Goal: Transaction & Acquisition: Book appointment/travel/reservation

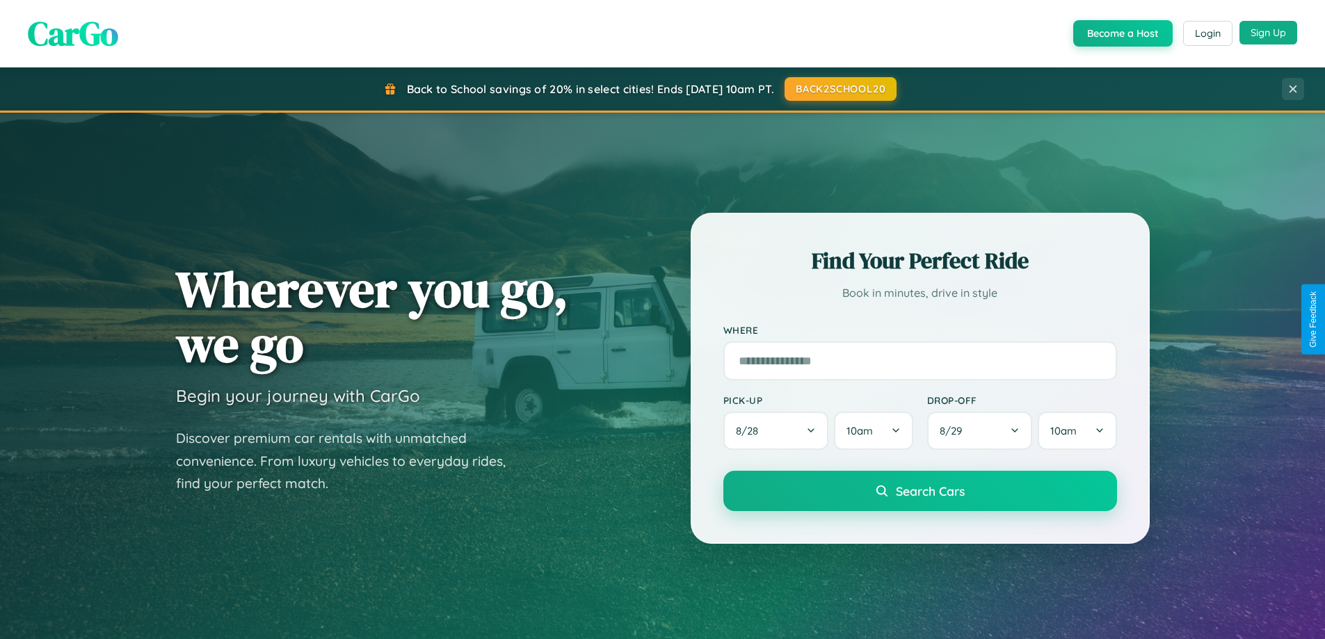
click at [1268, 33] on button "Sign Up" at bounding box center [1269, 33] width 58 height 24
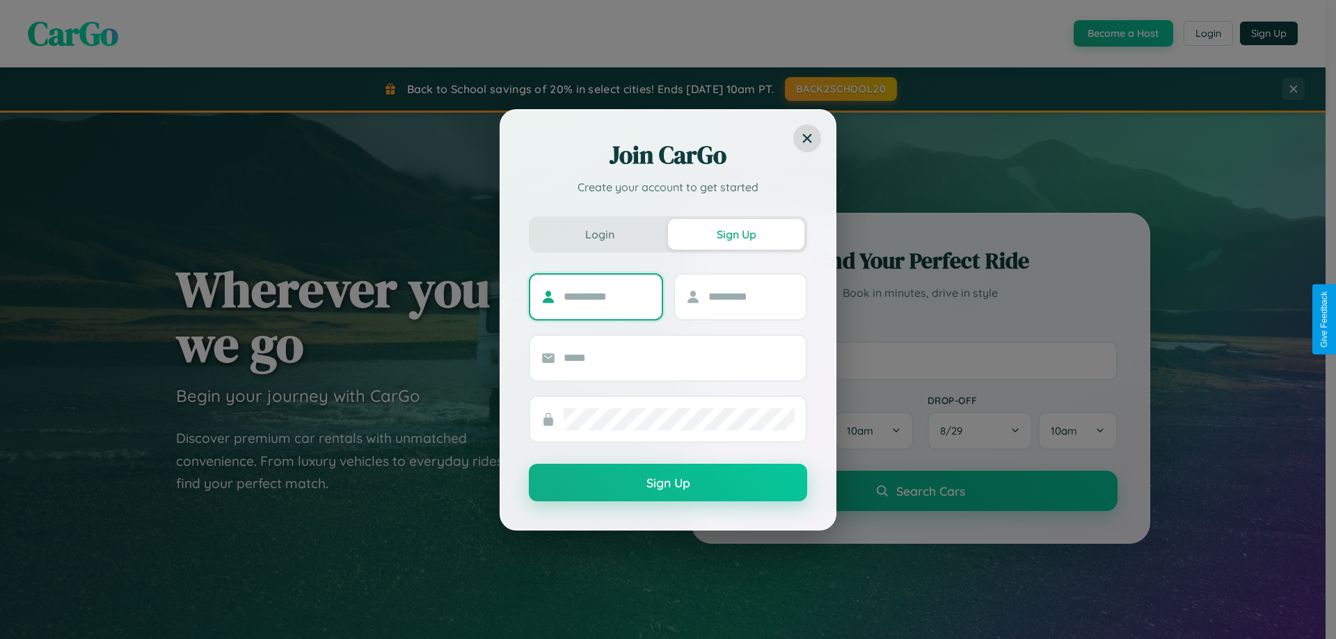
click at [607, 296] on input "text" at bounding box center [606, 297] width 87 height 22
type input "*****"
click at [751, 296] on input "text" at bounding box center [751, 297] width 87 height 22
type input "******"
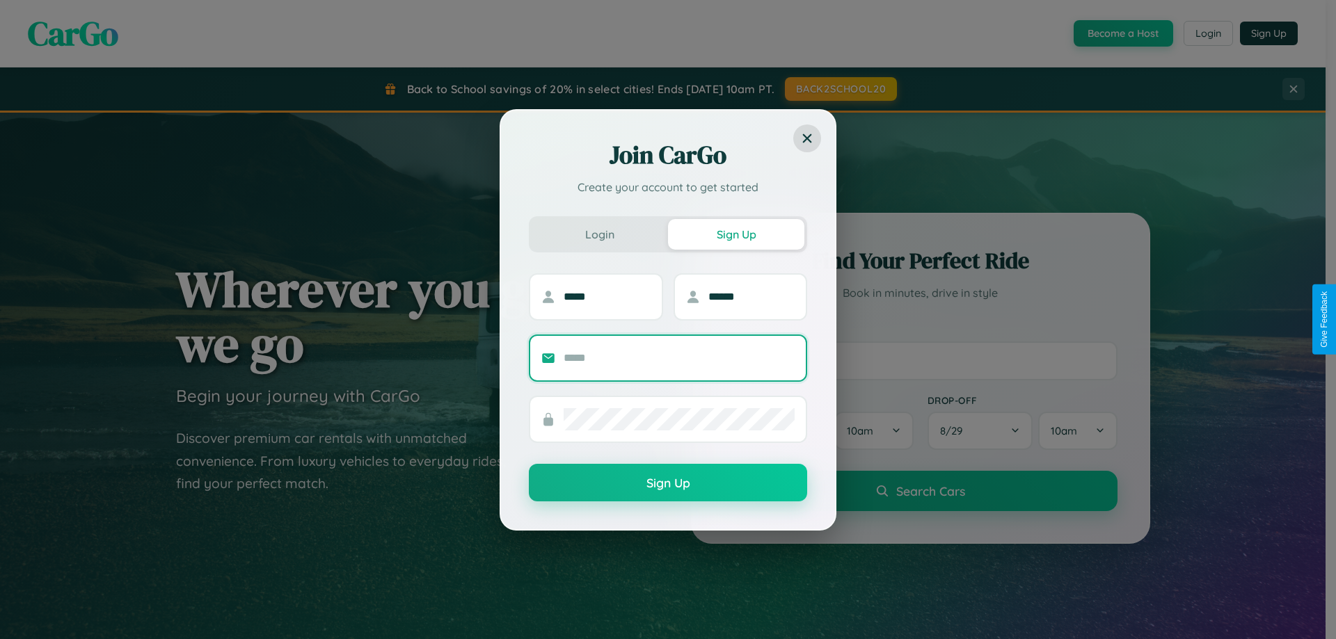
click at [679, 358] on input "text" at bounding box center [678, 358] width 231 height 22
type input "**********"
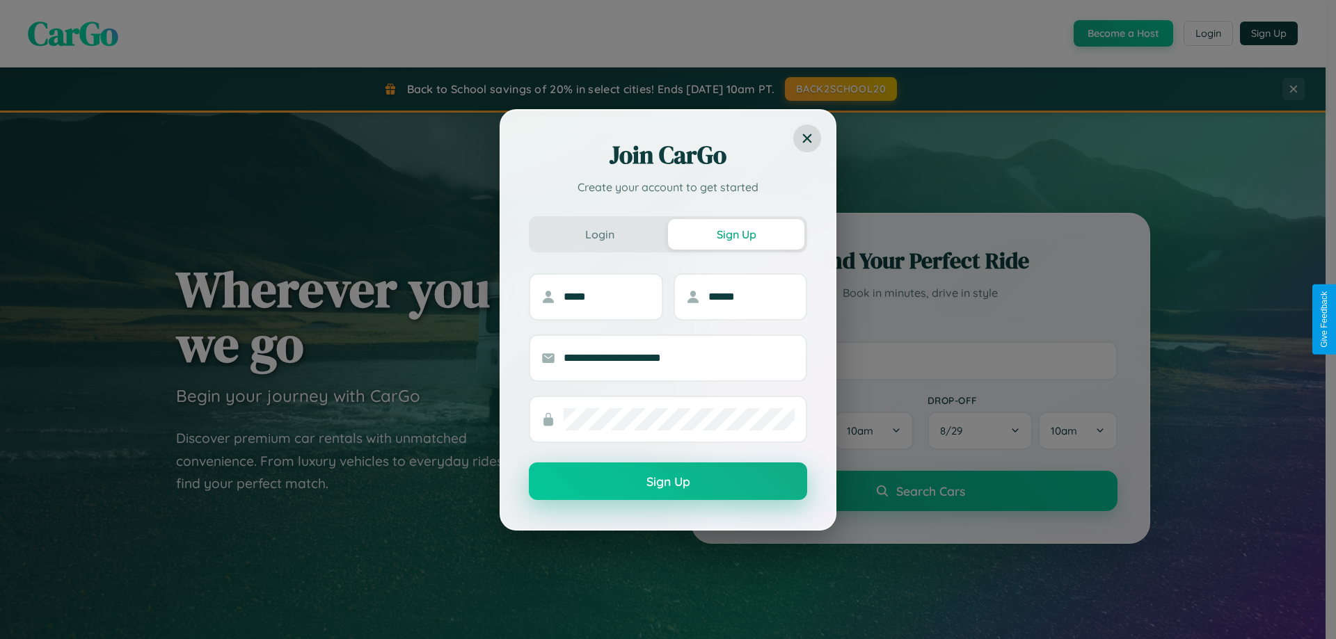
click at [668, 482] on button "Sign Up" at bounding box center [668, 482] width 278 height 38
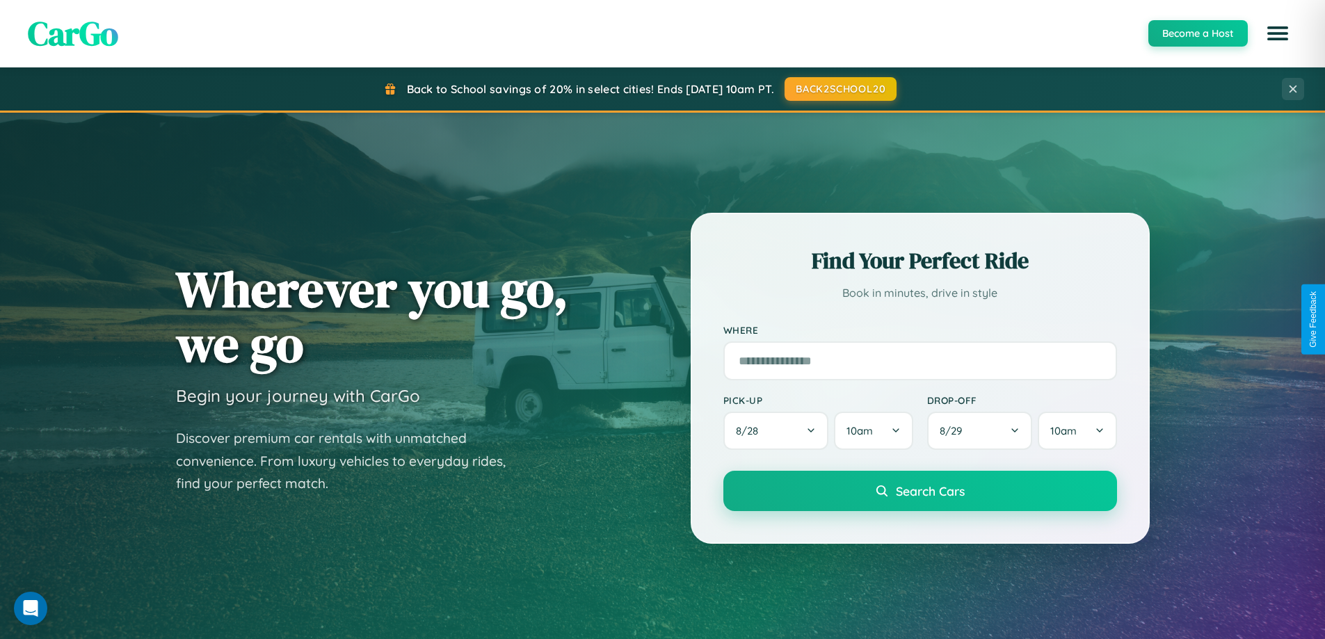
scroll to position [600, 0]
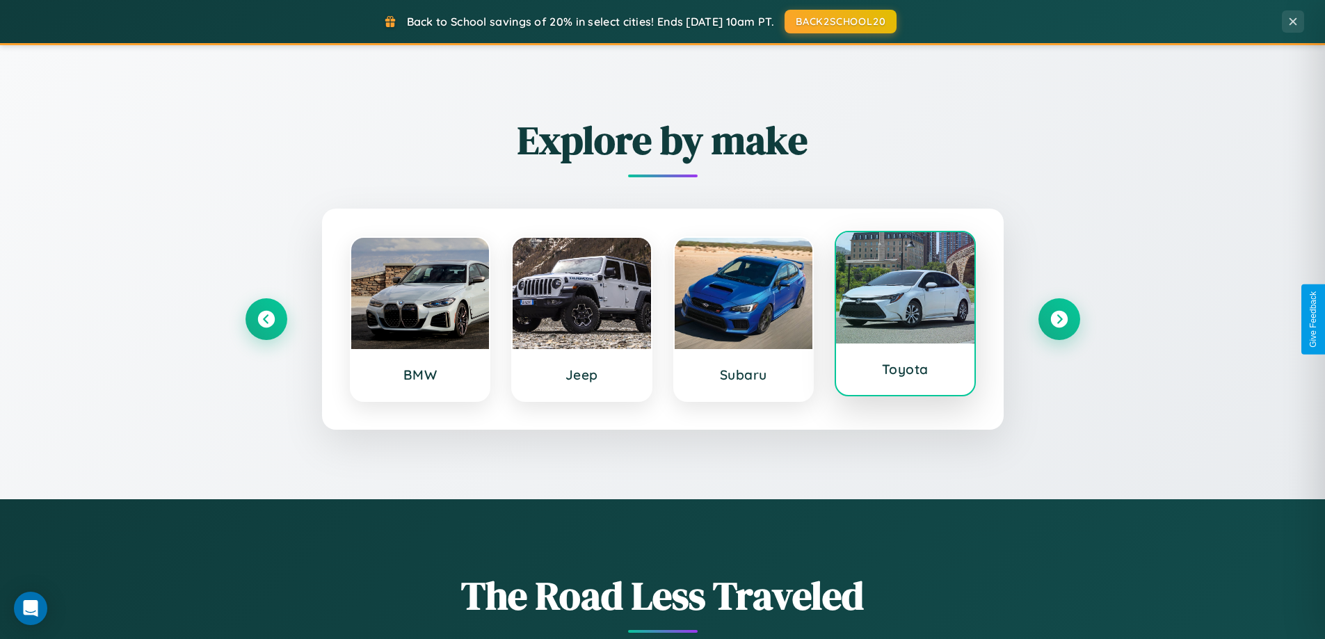
click at [905, 316] on div at bounding box center [905, 287] width 138 height 111
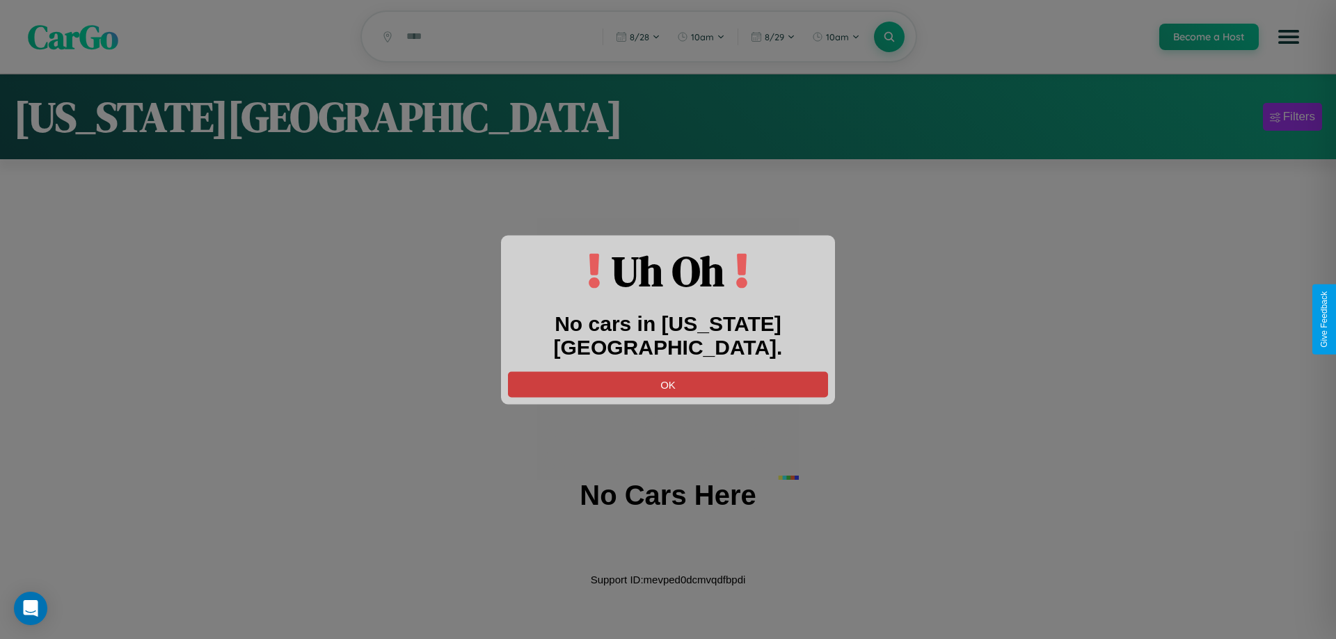
click at [668, 371] on button "OK" at bounding box center [668, 384] width 320 height 26
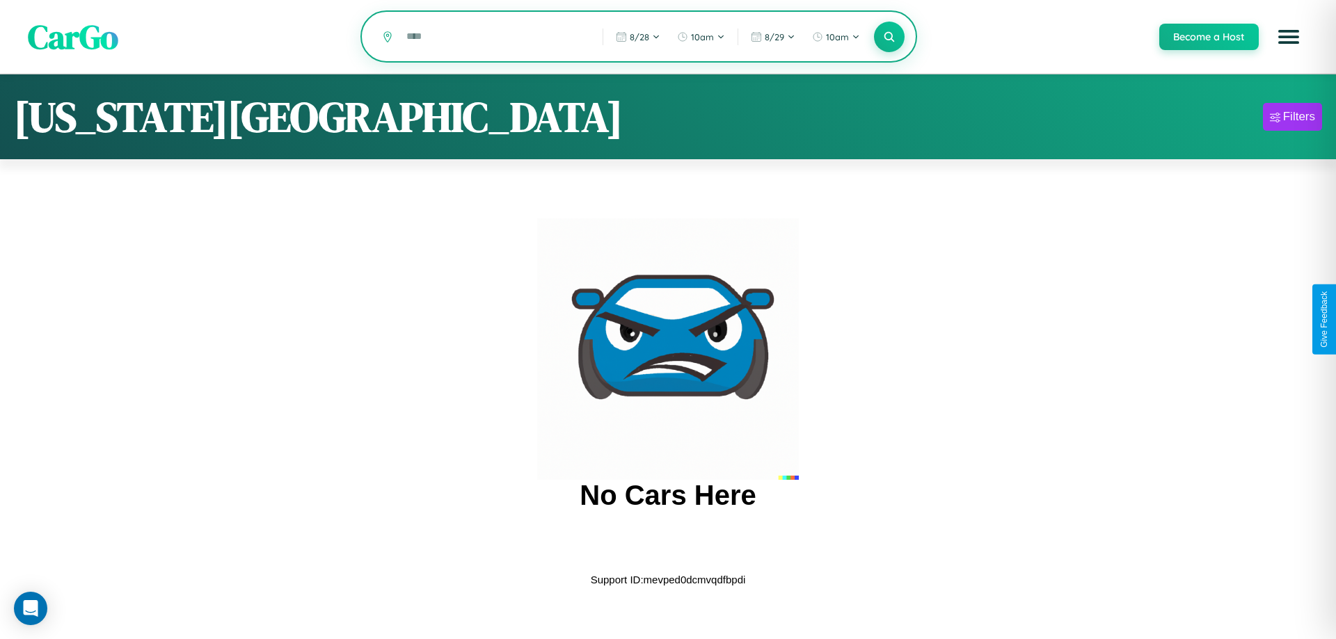
click at [494, 38] on input "text" at bounding box center [493, 36] width 189 height 24
click at [888, 37] on icon at bounding box center [888, 36] width 13 height 13
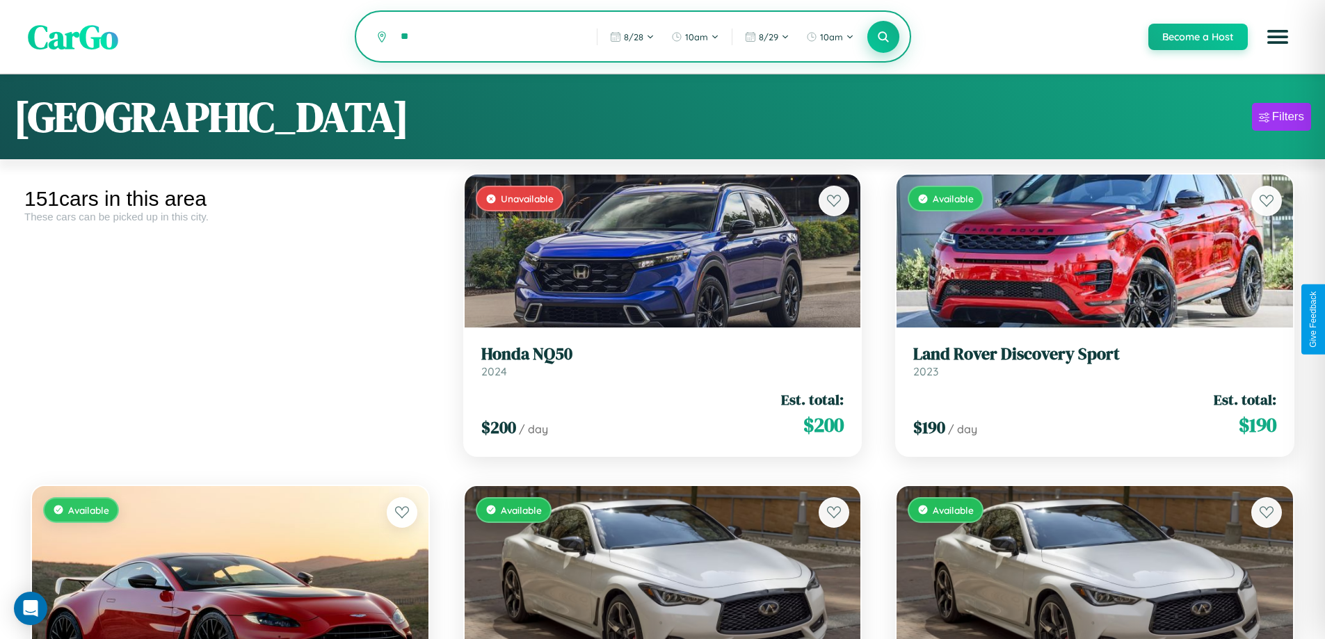
type input "*"
type input "******"
click at [883, 38] on icon at bounding box center [883, 36] width 13 height 13
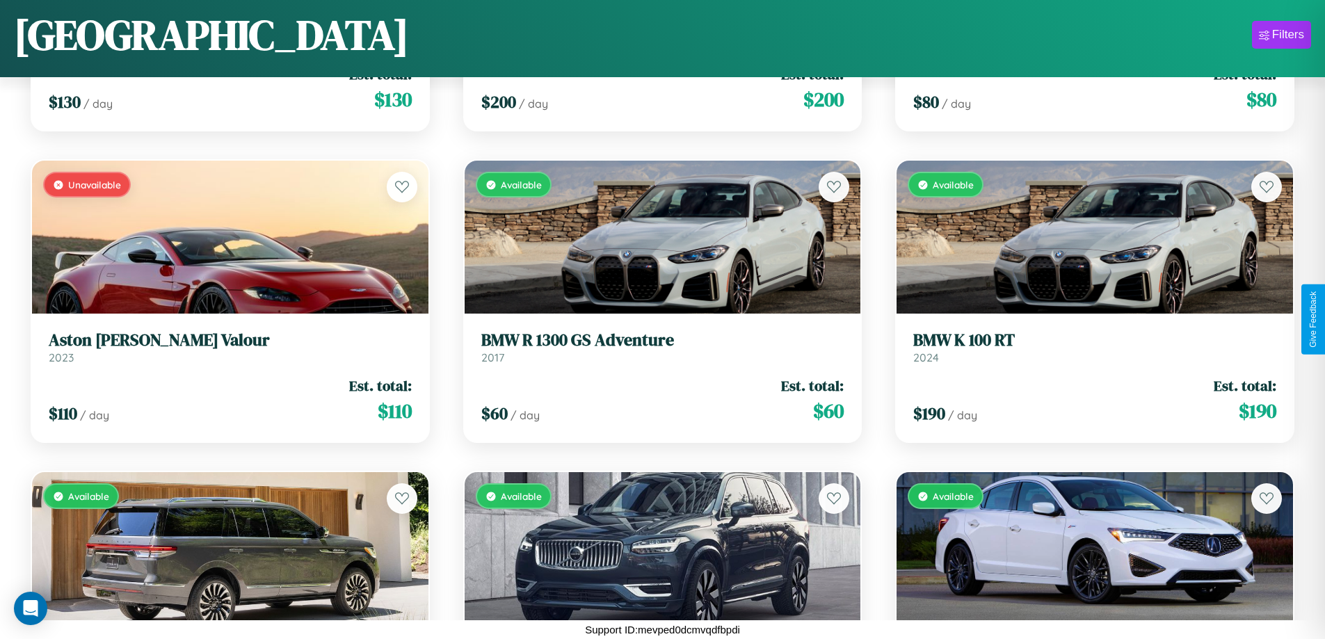
scroll to position [7359, 0]
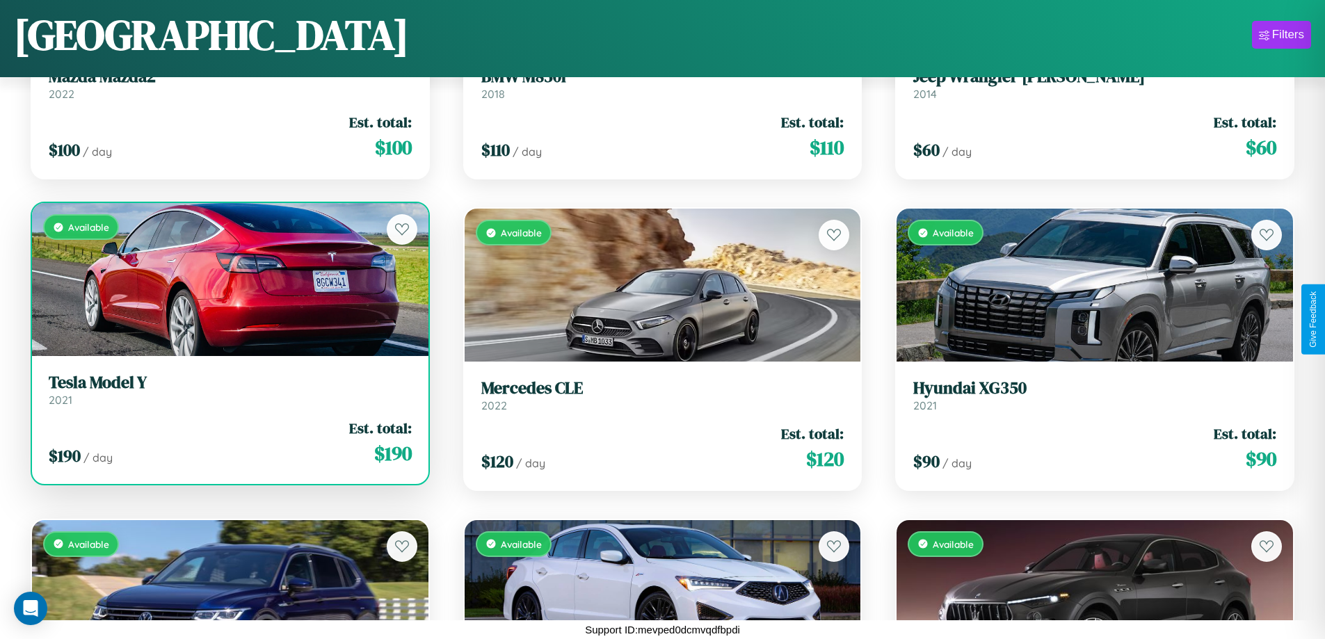
click at [228, 395] on link "Tesla Model Y 2021" at bounding box center [230, 390] width 363 height 34
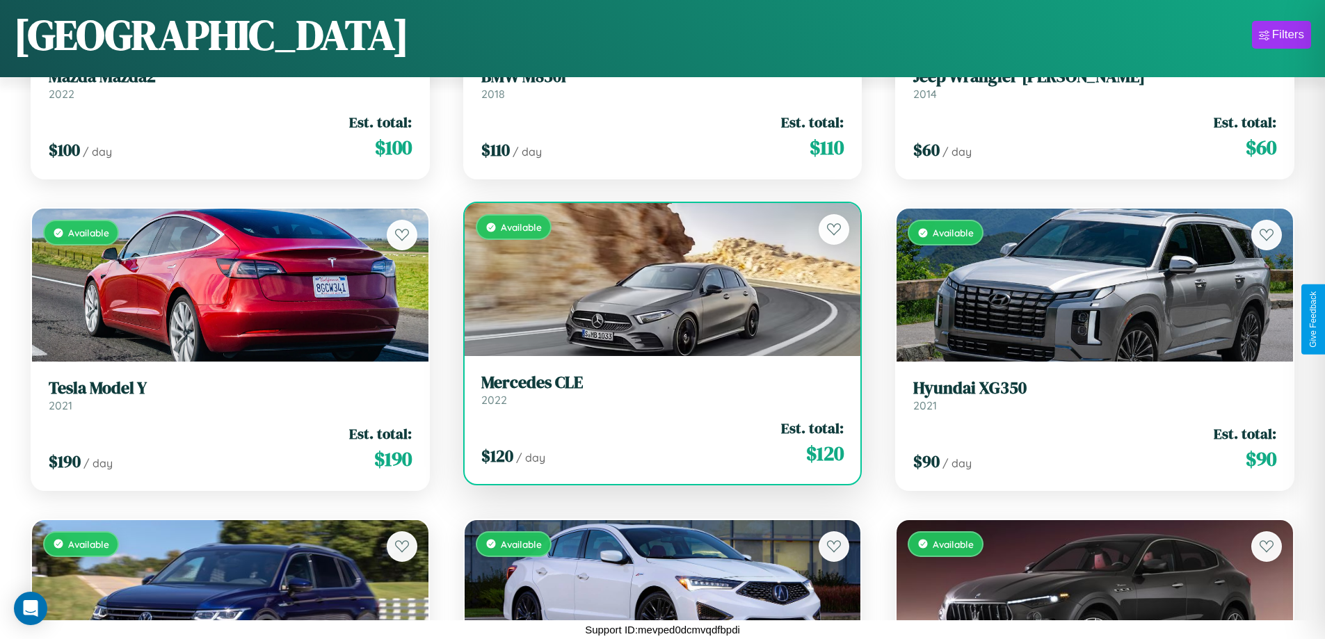
scroll to position [7671, 0]
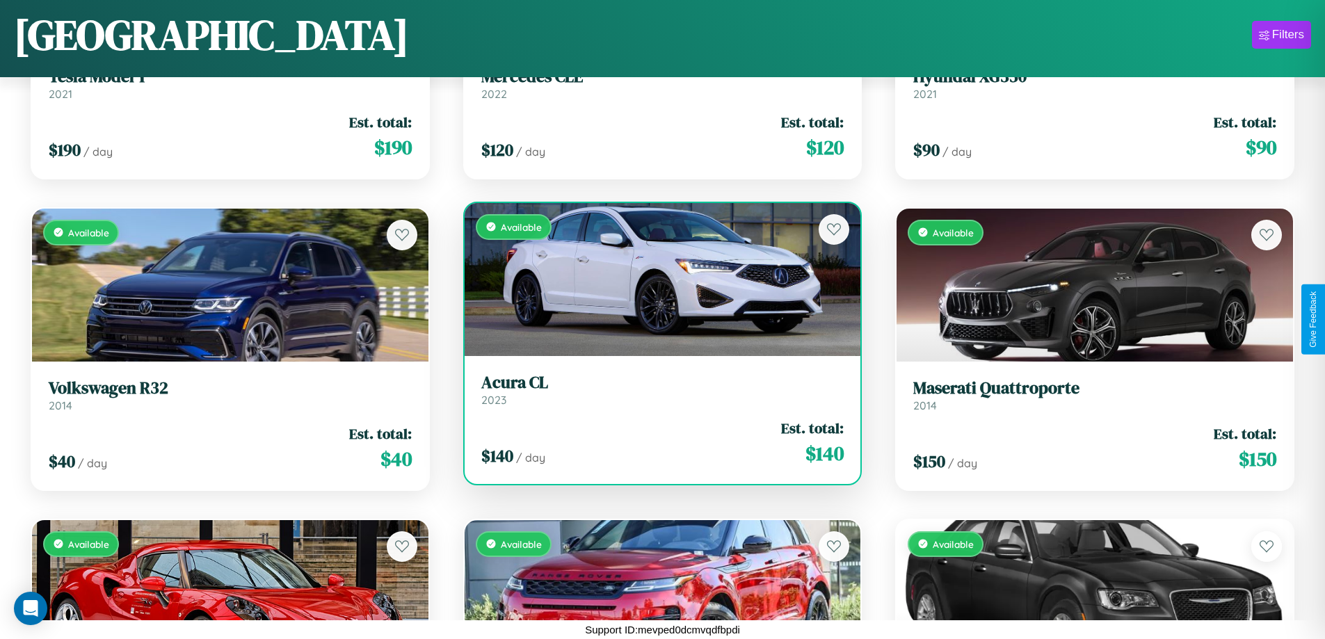
click at [657, 390] on h3 "Acura CL" at bounding box center [662, 383] width 363 height 20
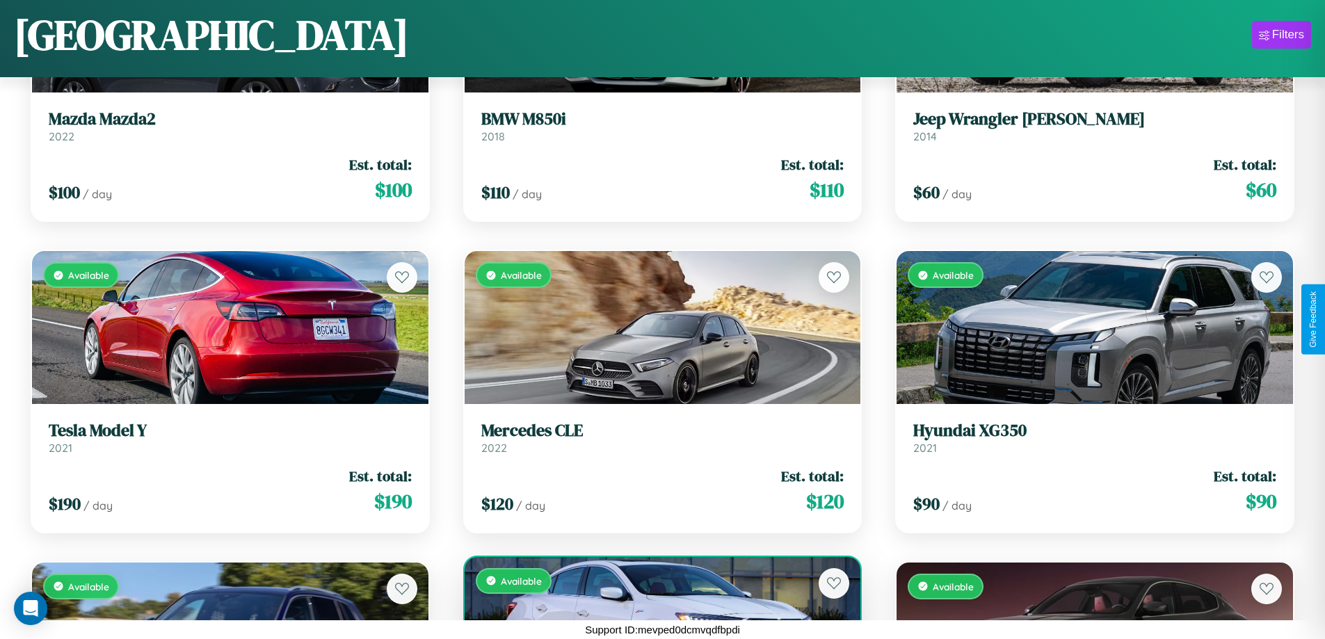
scroll to position [5179, 0]
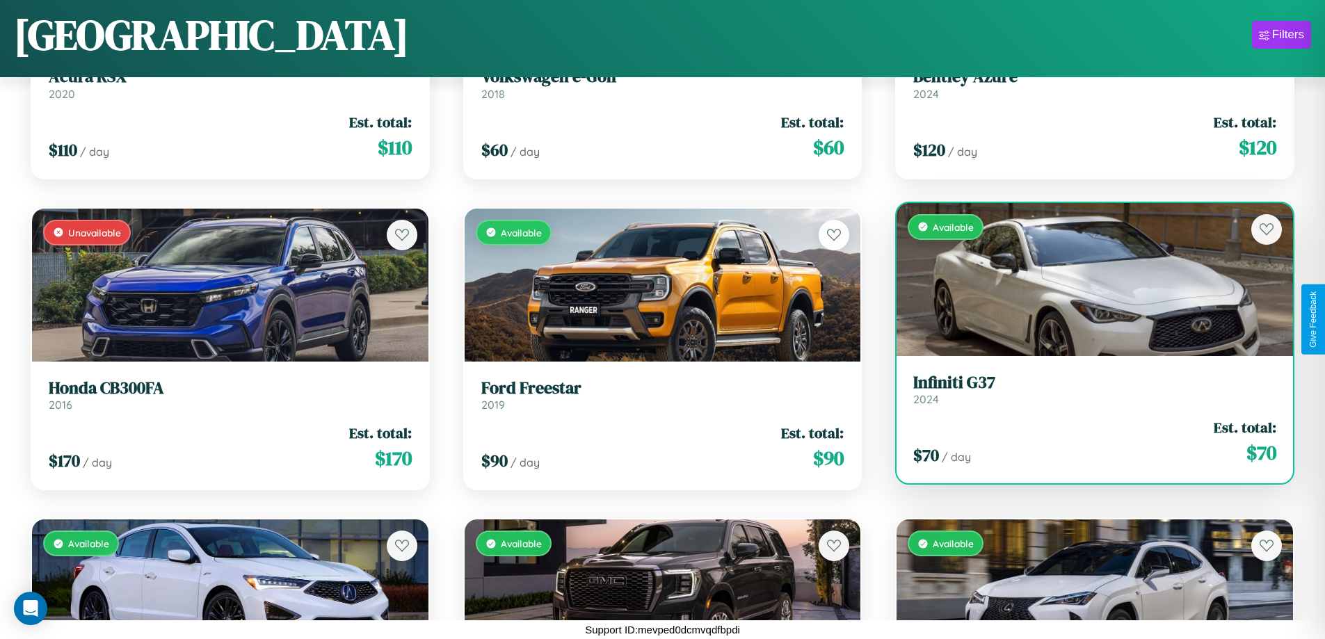
click at [1086, 393] on link "Infiniti G37 2024" at bounding box center [1094, 390] width 363 height 34
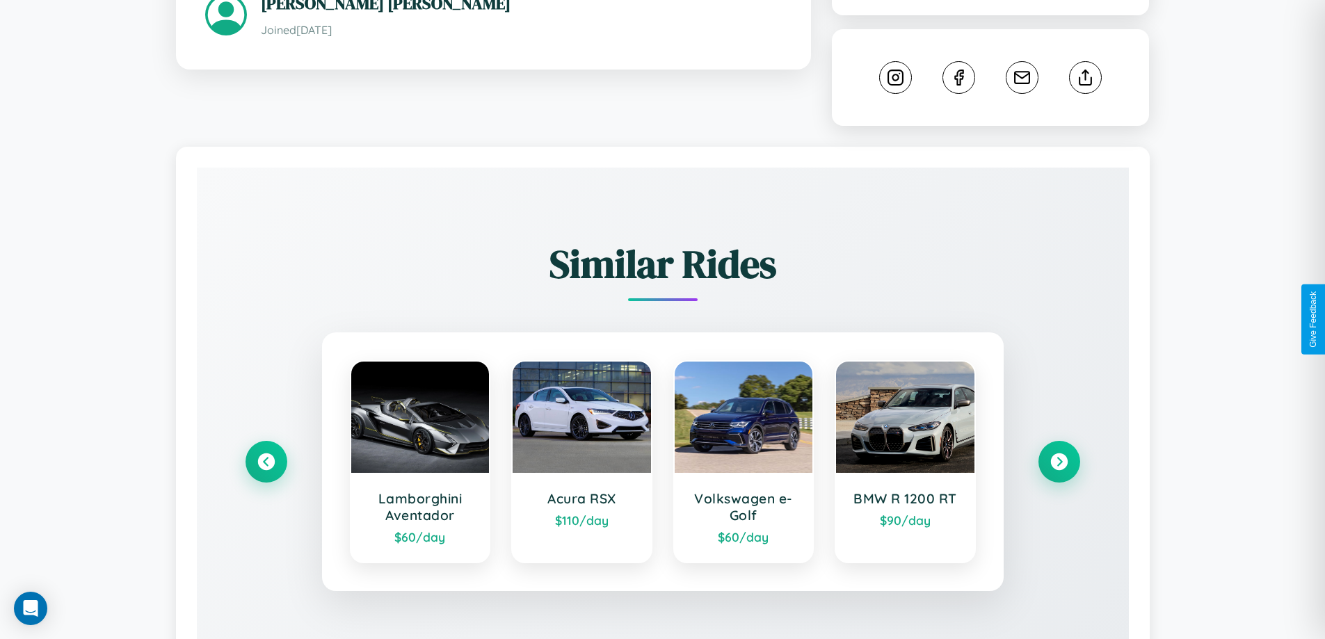
scroll to position [774, 0]
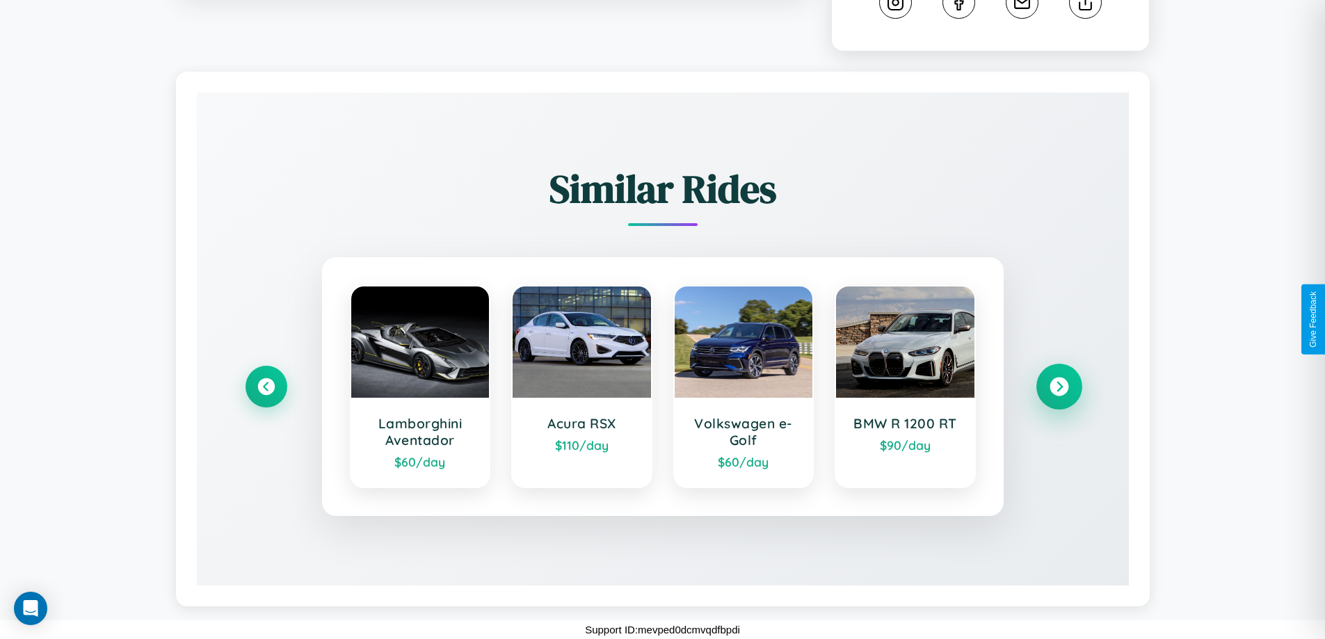
click at [1059, 387] on icon at bounding box center [1059, 387] width 19 height 19
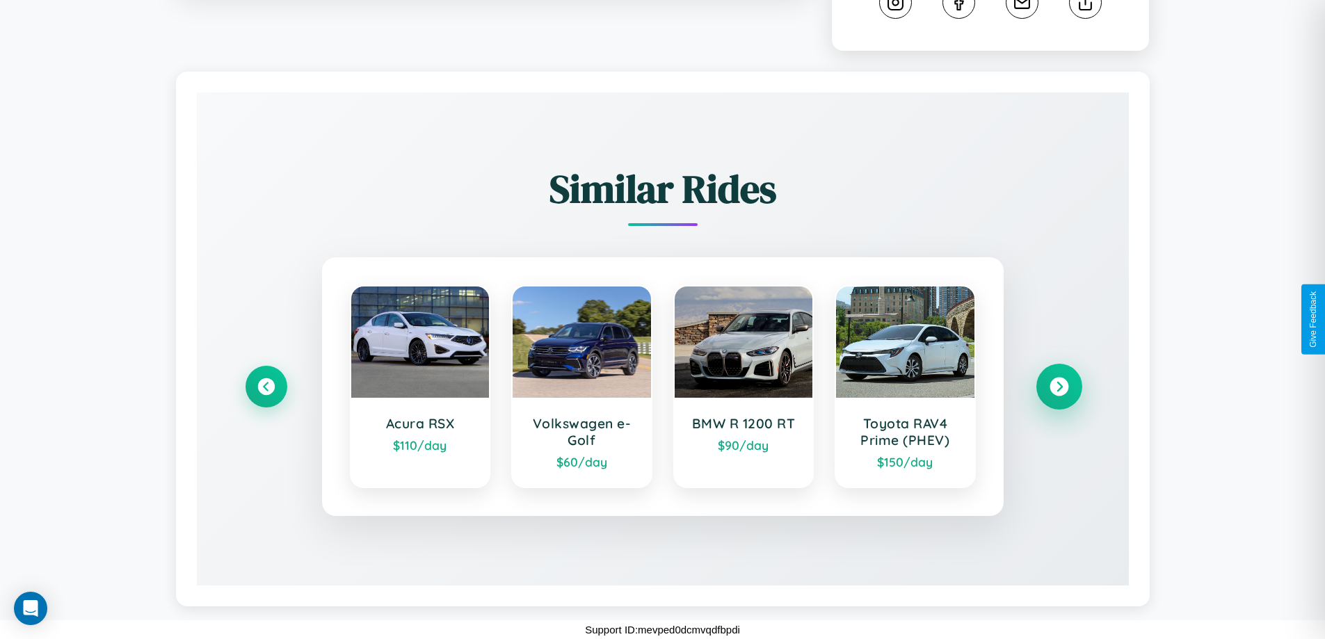
click at [1059, 387] on icon at bounding box center [1059, 387] width 19 height 19
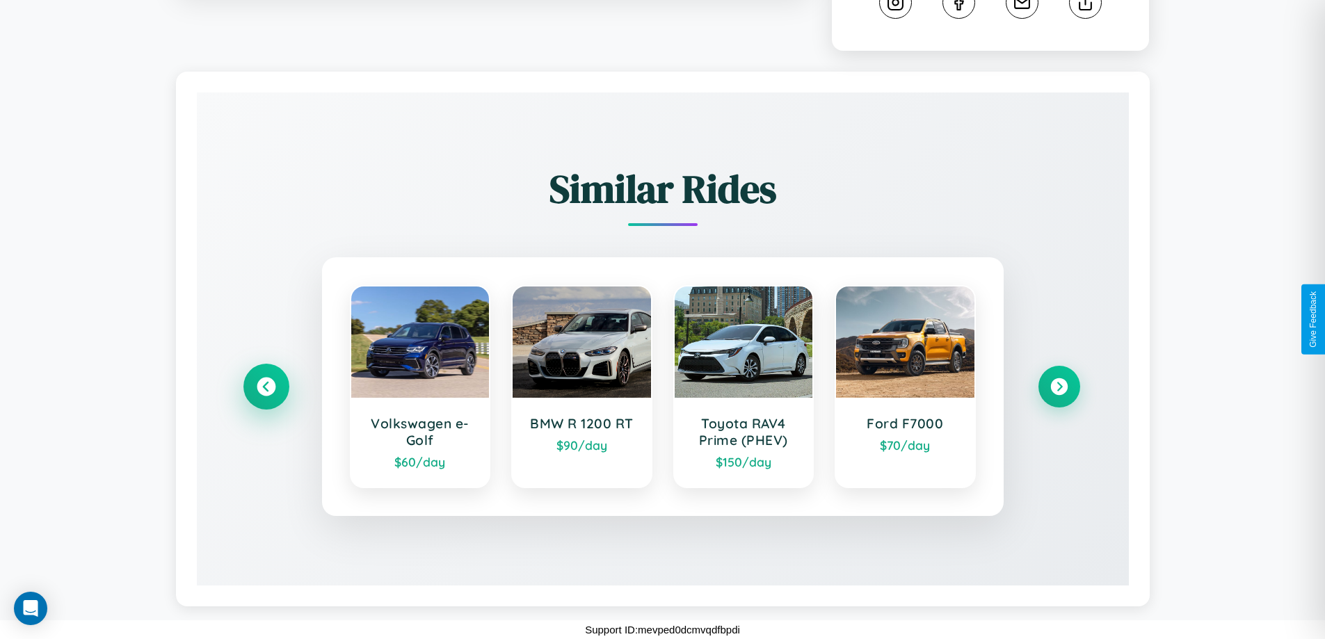
click at [266, 387] on icon at bounding box center [266, 387] width 19 height 19
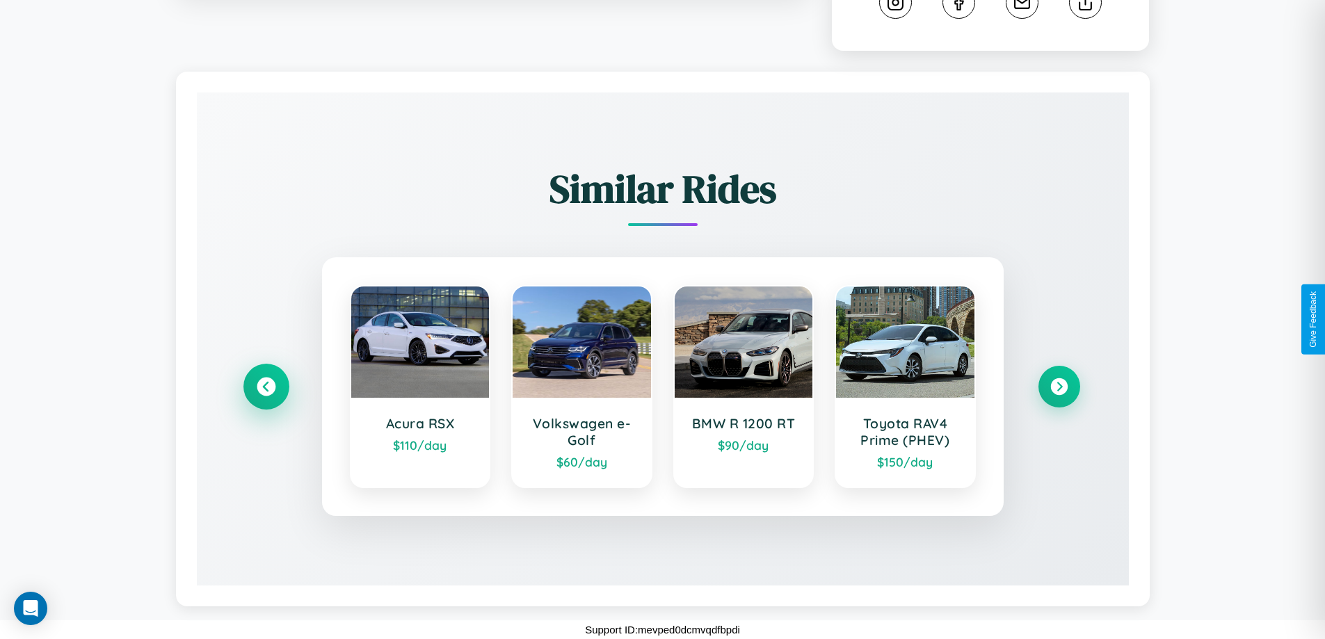
click at [266, 387] on icon at bounding box center [266, 387] width 19 height 19
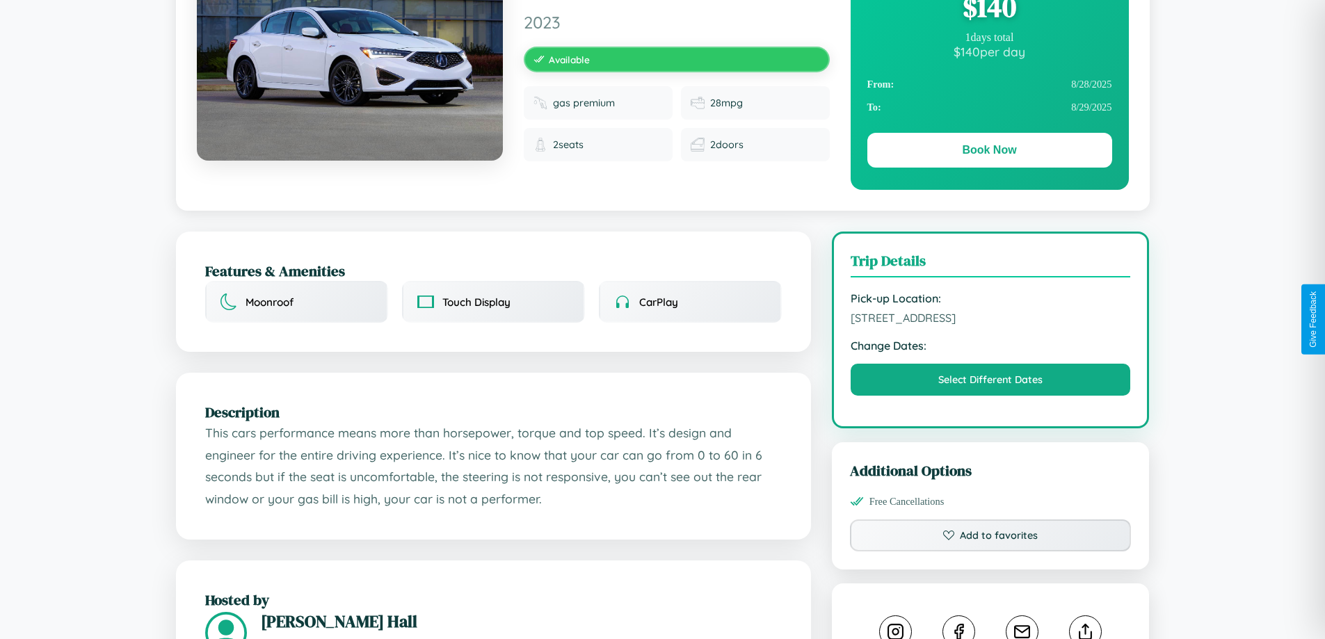
scroll to position [143, 0]
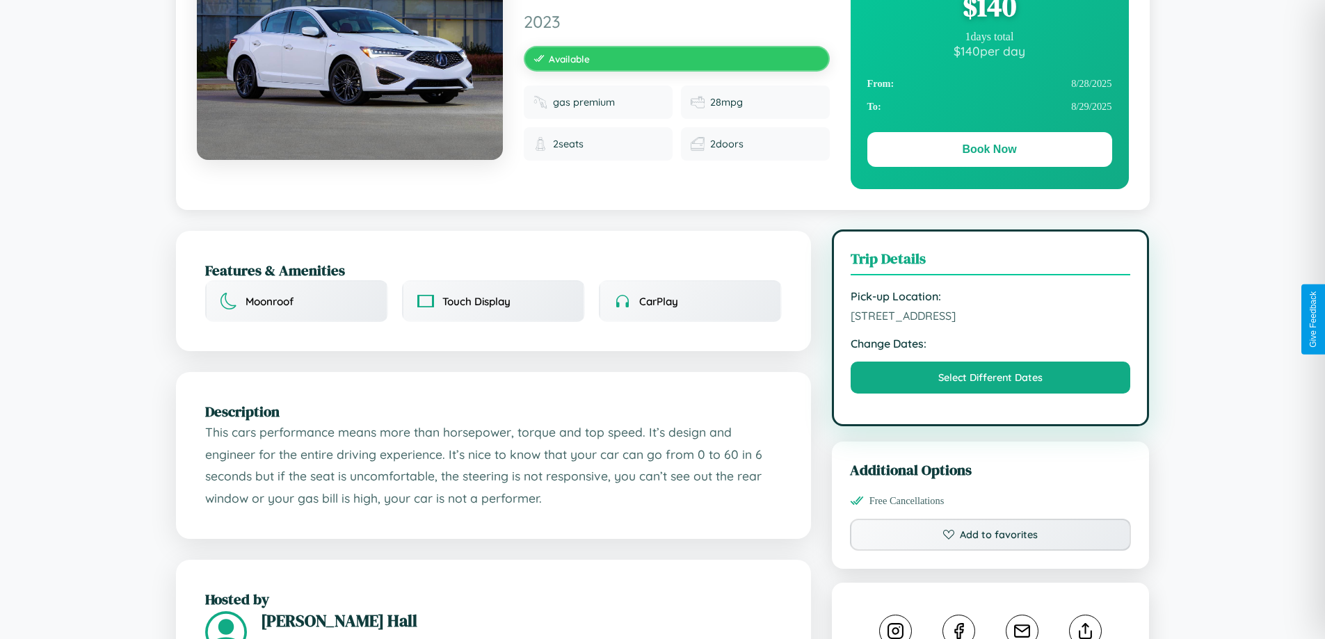
click at [991, 318] on span "4656 Park Avenue Athens 49442 Greece" at bounding box center [991, 316] width 280 height 14
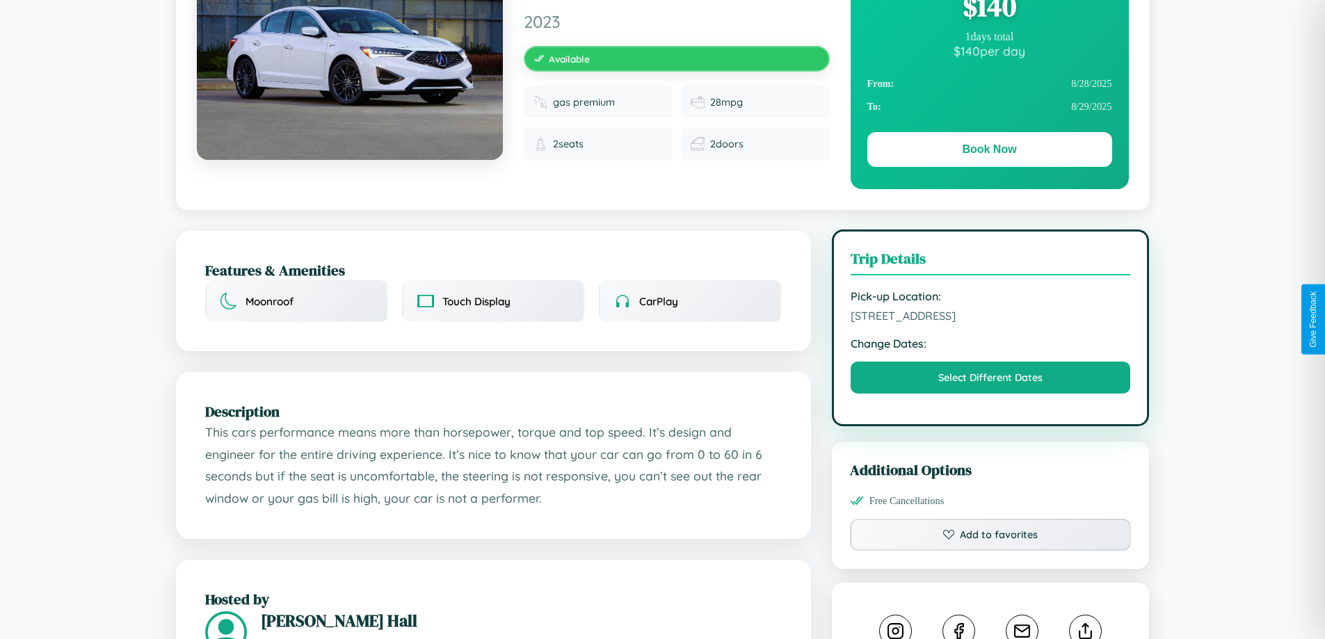
click at [991, 318] on span "4656 Park Avenue Athens 49442 Greece" at bounding box center [991, 316] width 280 height 14
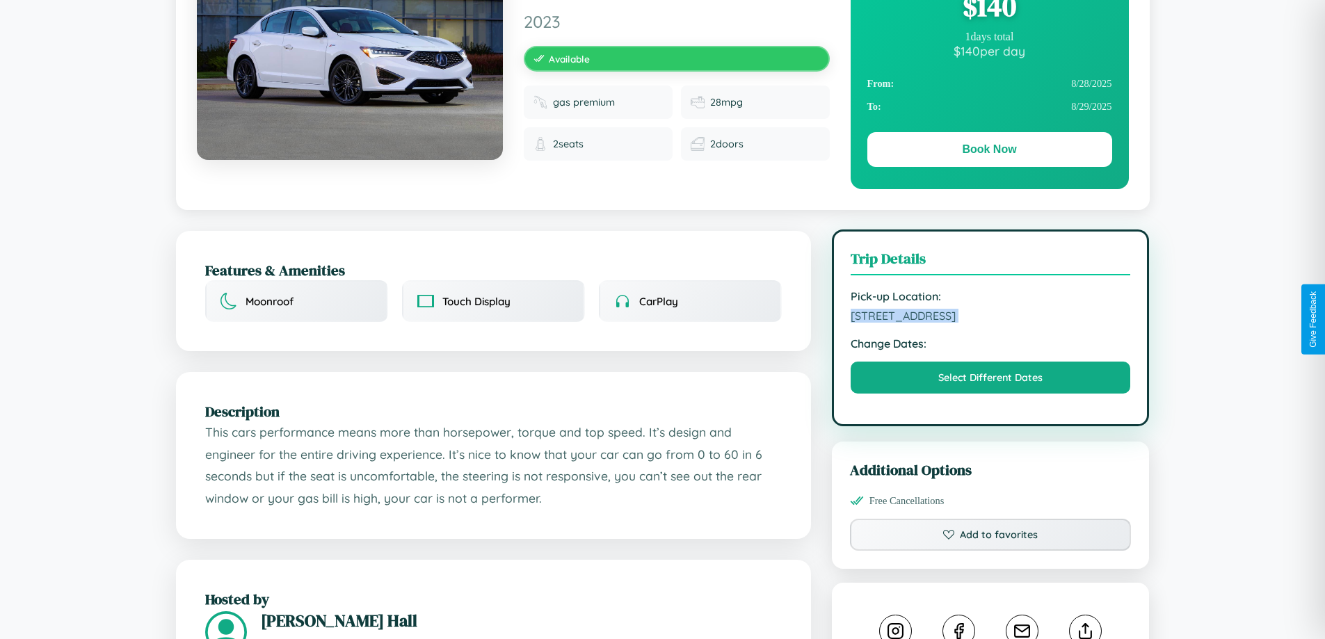
click at [991, 318] on span "4656 Park Avenue Athens 49442 Greece" at bounding box center [991, 316] width 280 height 14
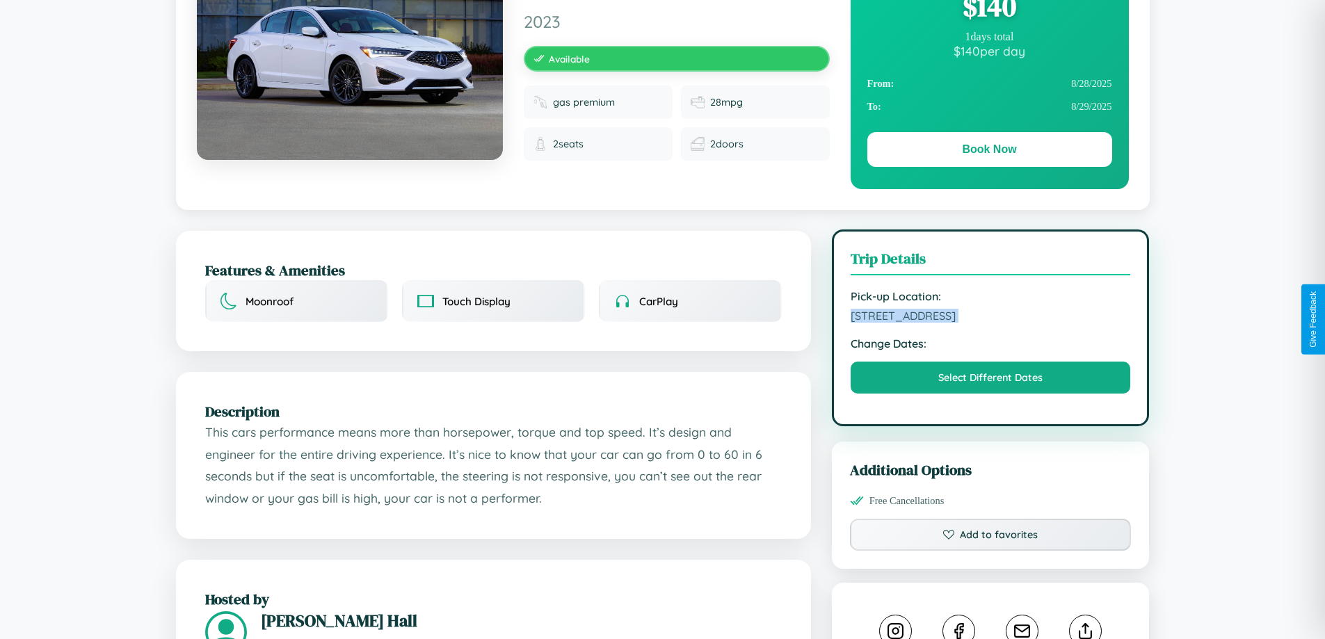
click at [991, 318] on span "4656 Park Avenue Athens 49442 Greece" at bounding box center [991, 316] width 280 height 14
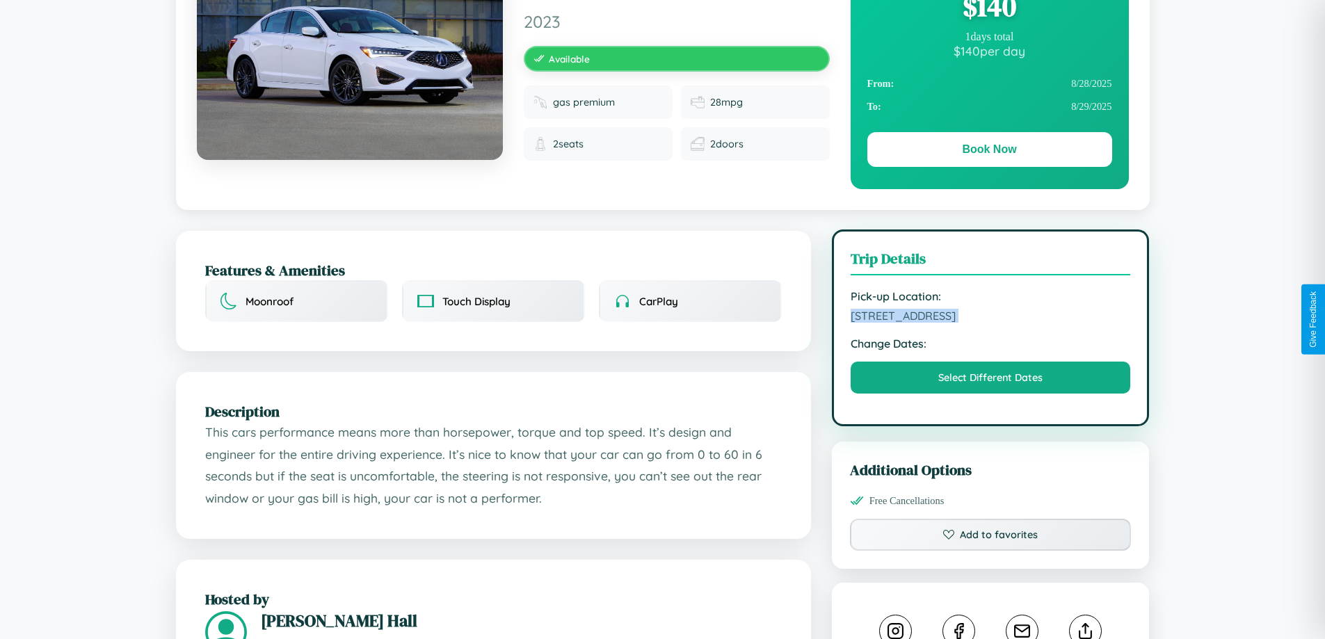
click at [991, 318] on span "4656 Park Avenue Athens 49442 Greece" at bounding box center [991, 316] width 280 height 14
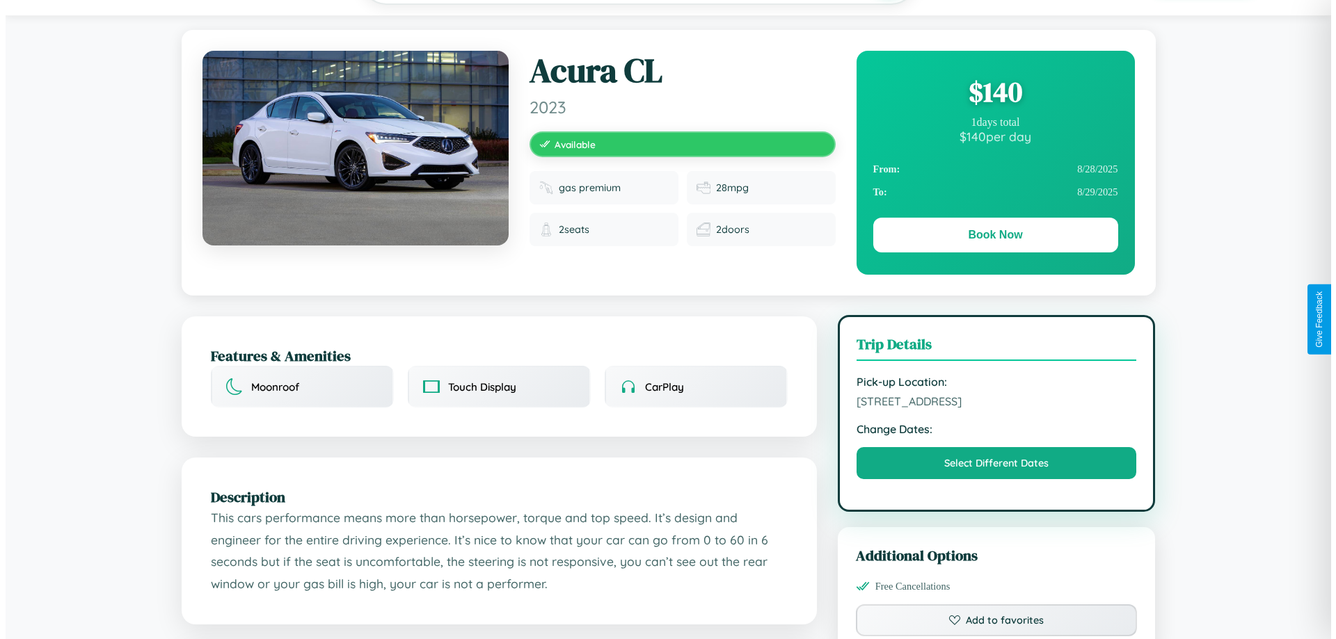
scroll to position [0, 0]
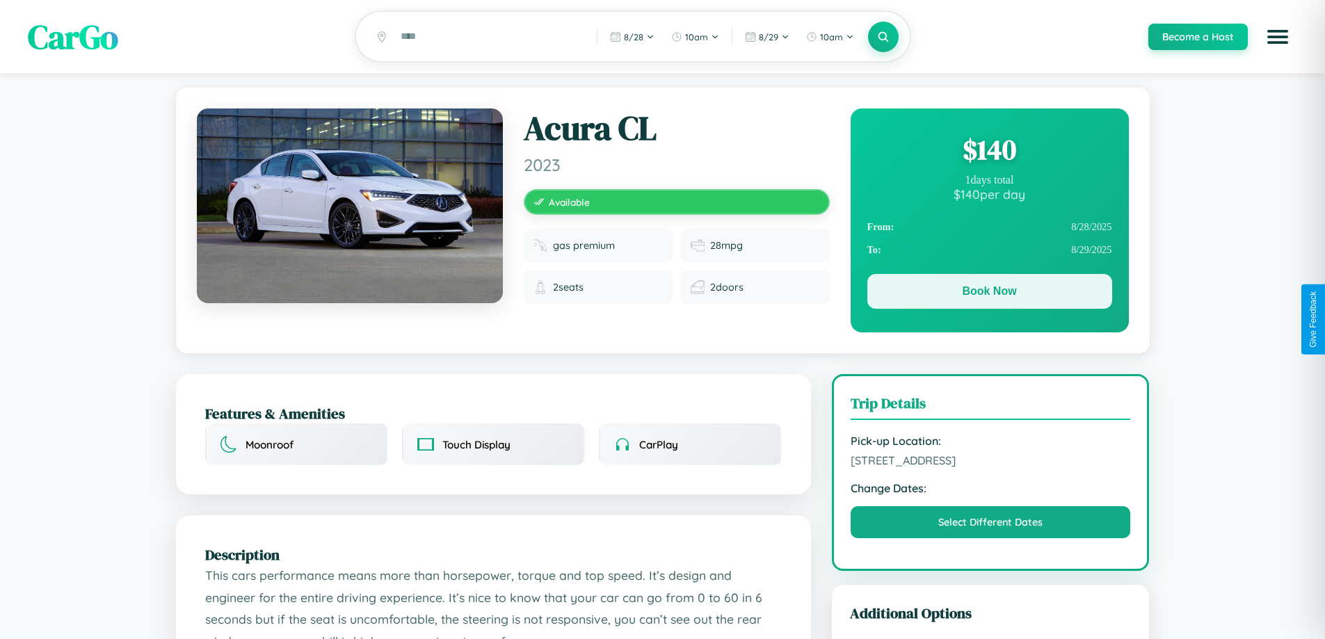
click at [989, 294] on button "Book Now" at bounding box center [989, 291] width 245 height 35
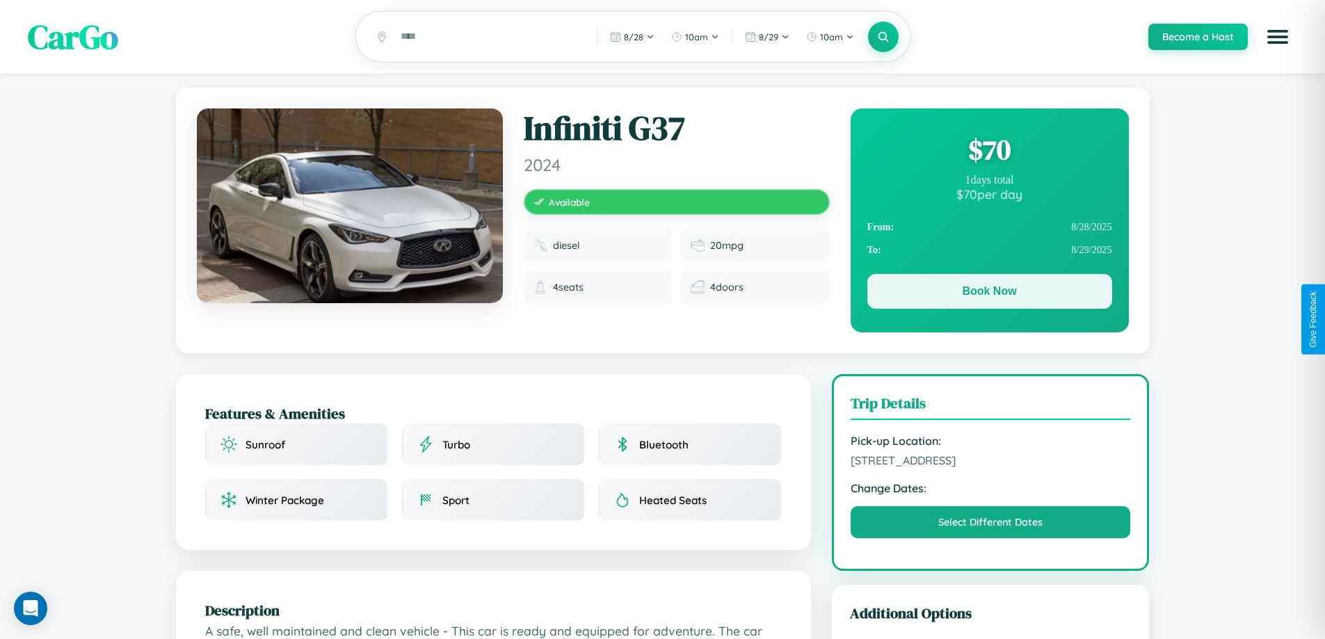
click at [989, 294] on button "Book Now" at bounding box center [989, 291] width 245 height 35
